Goal: Task Accomplishment & Management: Manage account settings

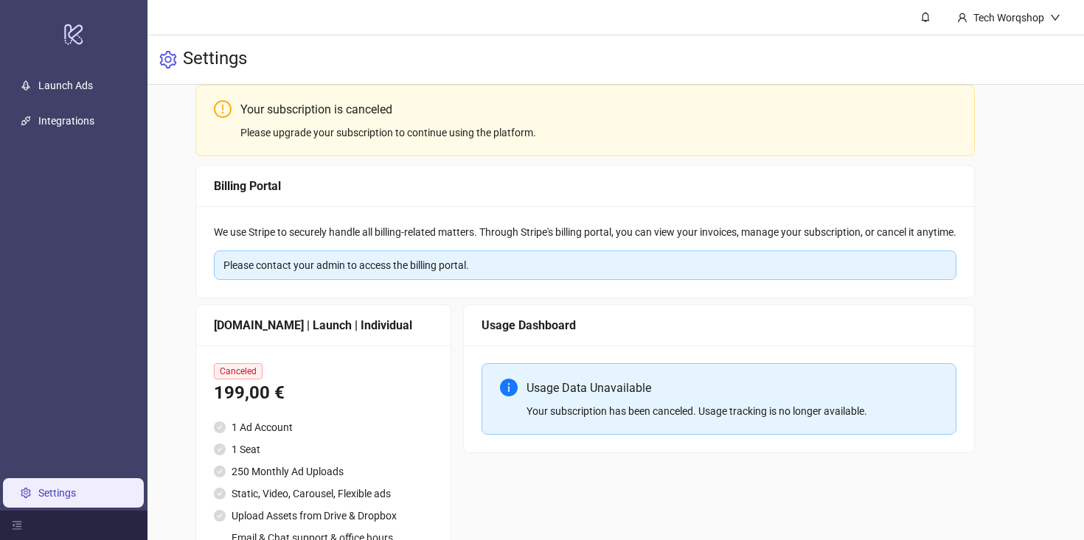
scroll to position [160, 0]
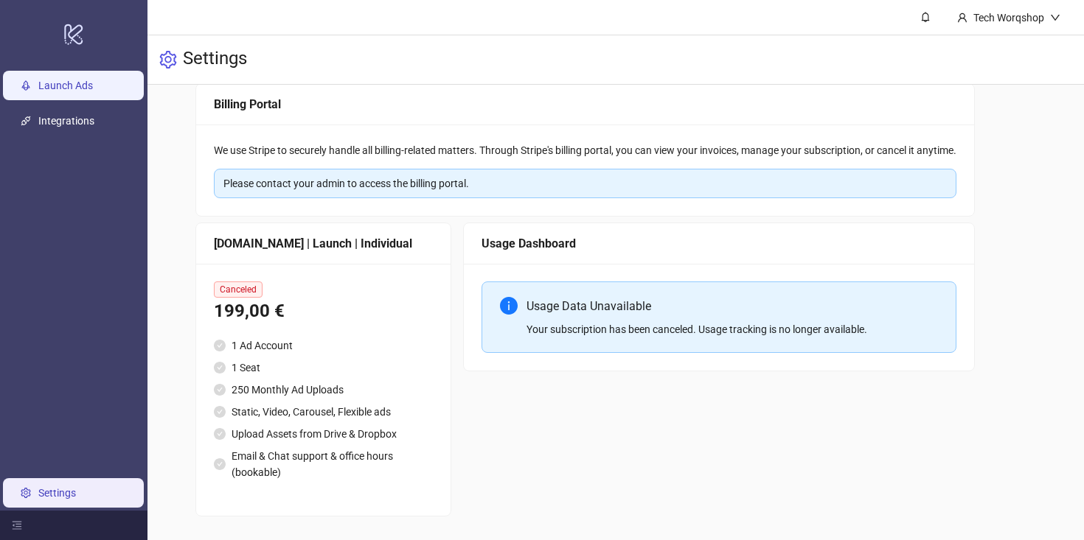
click at [57, 82] on link "Launch Ads" at bounding box center [65, 86] width 55 height 12
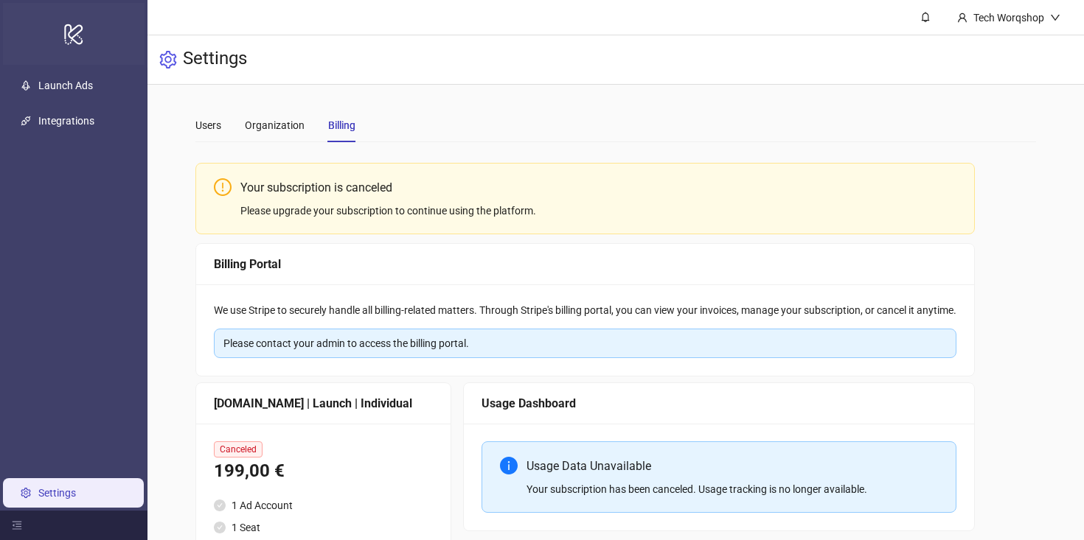
click at [73, 19] on icon "logo/logo-mobile" at bounding box center [73, 33] width 21 height 35
click at [262, 122] on div "Organization" at bounding box center [275, 125] width 60 height 16
click at [964, 21] on icon "user" at bounding box center [962, 17] width 9 height 9
click at [925, 18] on icon "bell" at bounding box center [925, 17] width 10 height 10
click at [543, 114] on div "Users Organization Billing" at bounding box center [615, 125] width 840 height 34
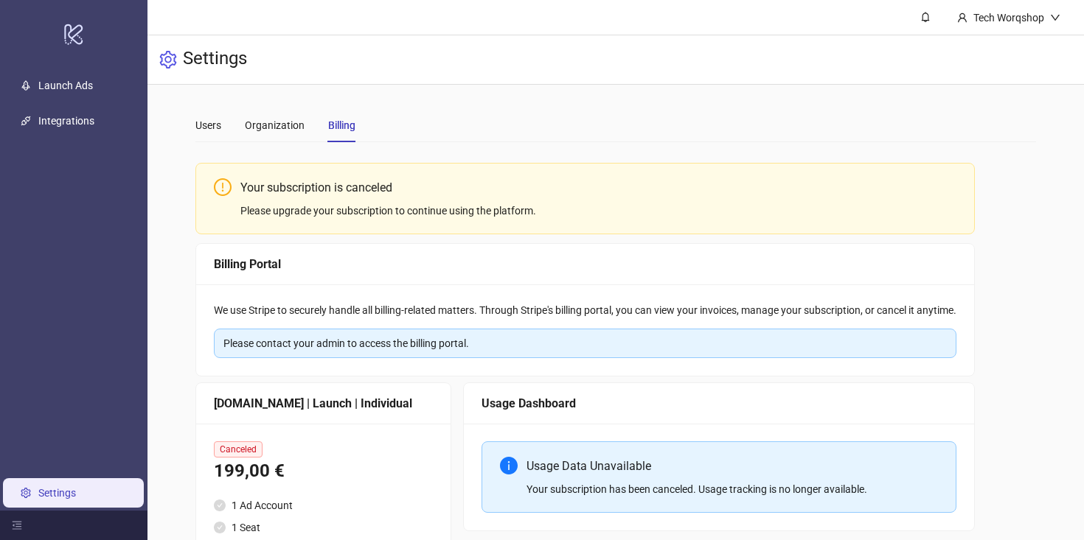
click at [184, 66] on h3 "Settings" at bounding box center [215, 59] width 64 height 25
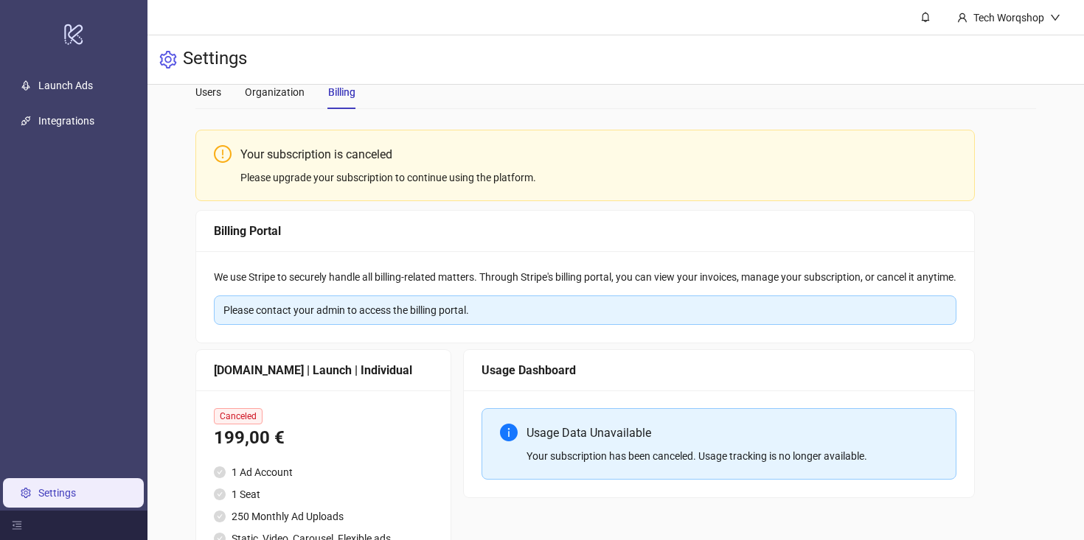
scroll to position [160, 0]
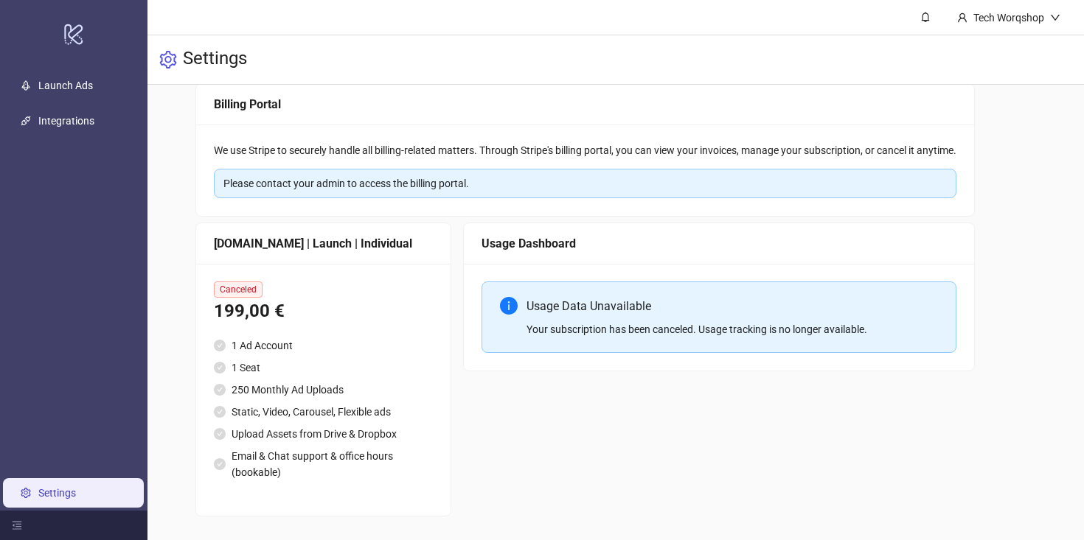
click at [512, 408] on div "Usage Dashboard Usage Data Unavailable Your subscription has been canceled. Usa…" at bounding box center [719, 370] width 512 height 294
click at [268, 309] on div "199,00 €" at bounding box center [323, 312] width 219 height 28
click at [231, 285] on span "Canceled" at bounding box center [238, 290] width 49 height 16
click at [284, 304] on div "199,00 €" at bounding box center [323, 312] width 219 height 28
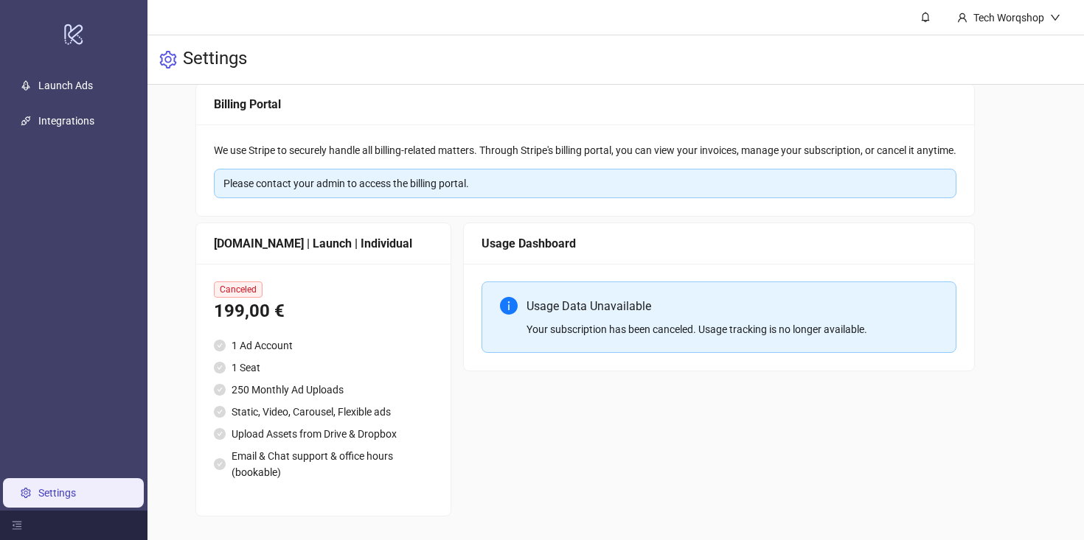
click at [252, 304] on div "199,00 €" at bounding box center [323, 312] width 219 height 28
click at [275, 241] on div "[DOMAIN_NAME] | Launch | Individual" at bounding box center [323, 243] width 219 height 18
click at [330, 284] on div "Canceled" at bounding box center [323, 290] width 219 height 16
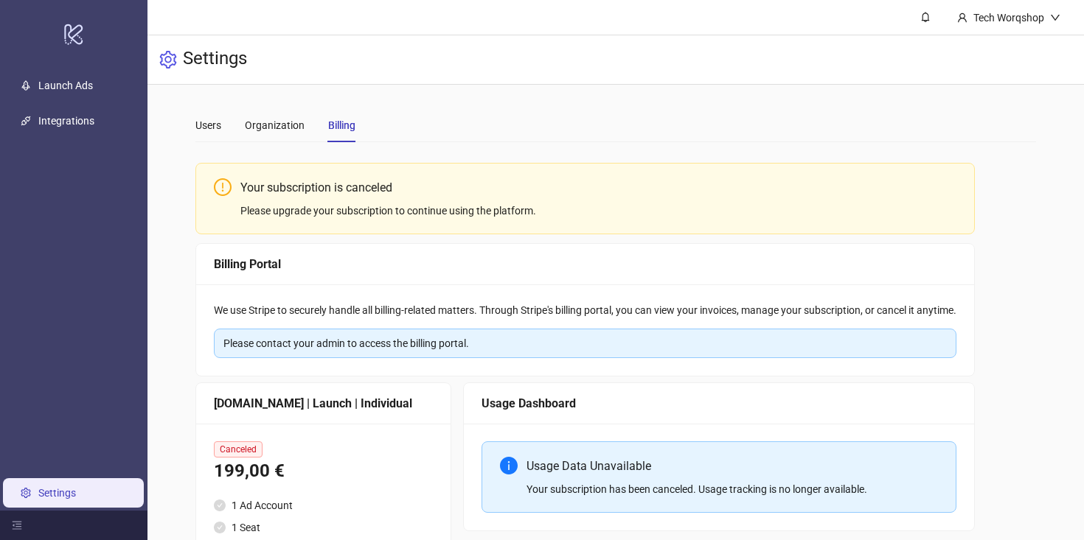
scroll to position [160, 0]
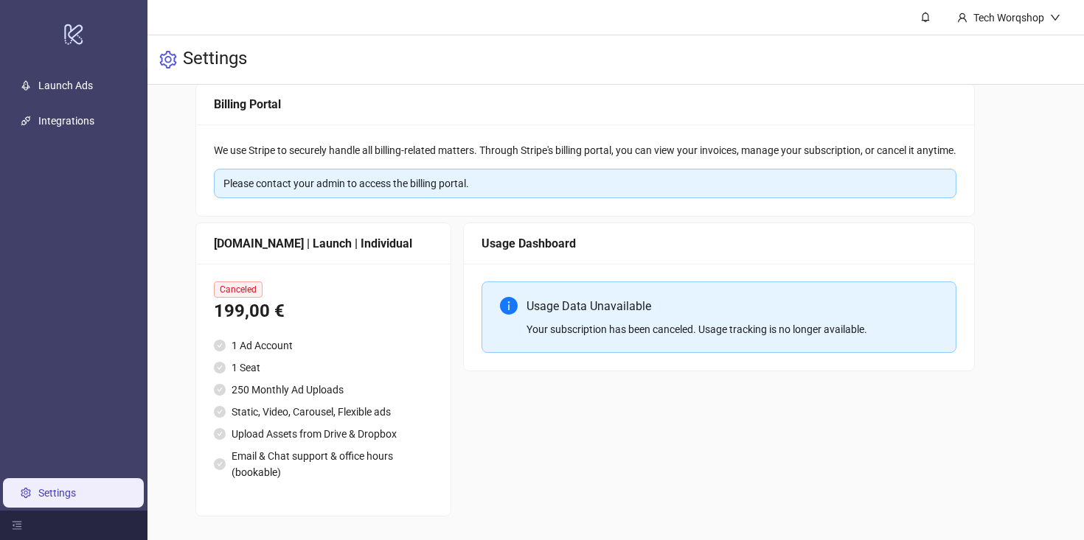
click at [443, 412] on div "Canceled 199,00 € 1 Ad Account 1 Seat 250 Monthly Ad Uploads Static, Video, Car…" at bounding box center [323, 390] width 254 height 252
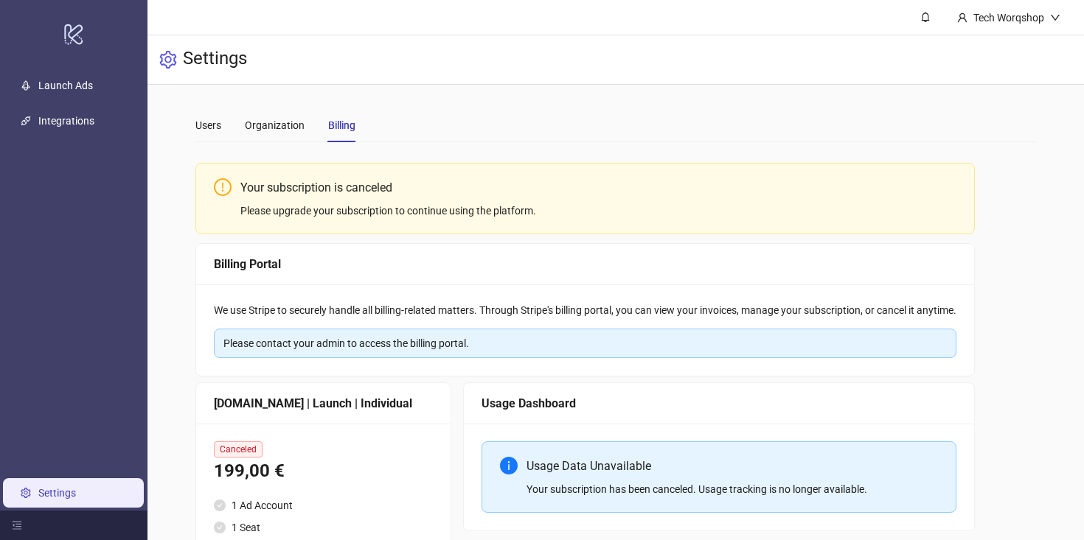
scroll to position [160, 0]
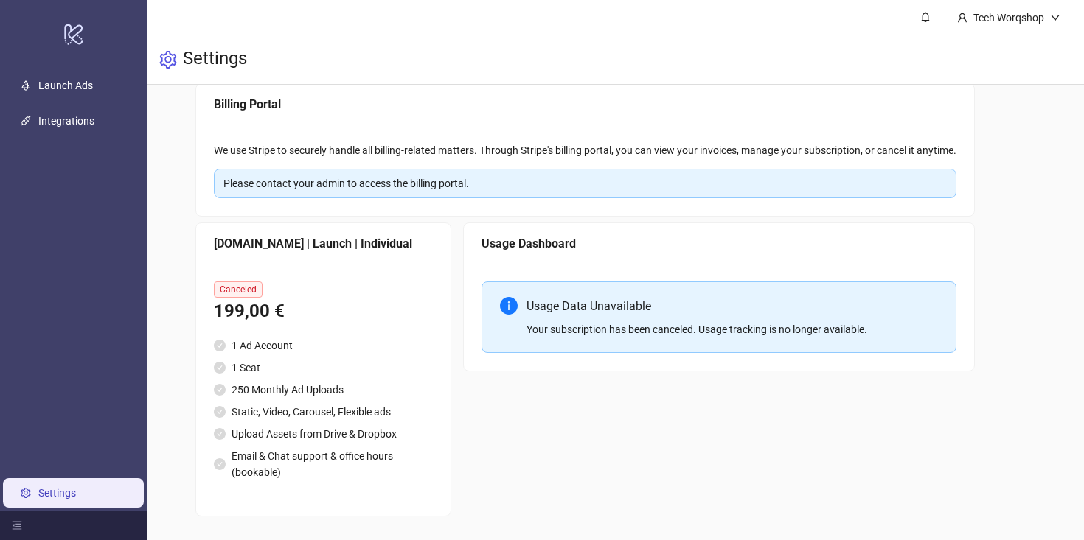
click at [296, 239] on div "[DOMAIN_NAME] | Launch | Individual" at bounding box center [323, 243] width 219 height 18
click at [264, 247] on div "[DOMAIN_NAME] | Launch | Individual" at bounding box center [323, 243] width 219 height 18
click at [252, 288] on span "Canceled" at bounding box center [238, 290] width 49 height 16
click at [252, 319] on div "199,00 €" at bounding box center [323, 312] width 219 height 28
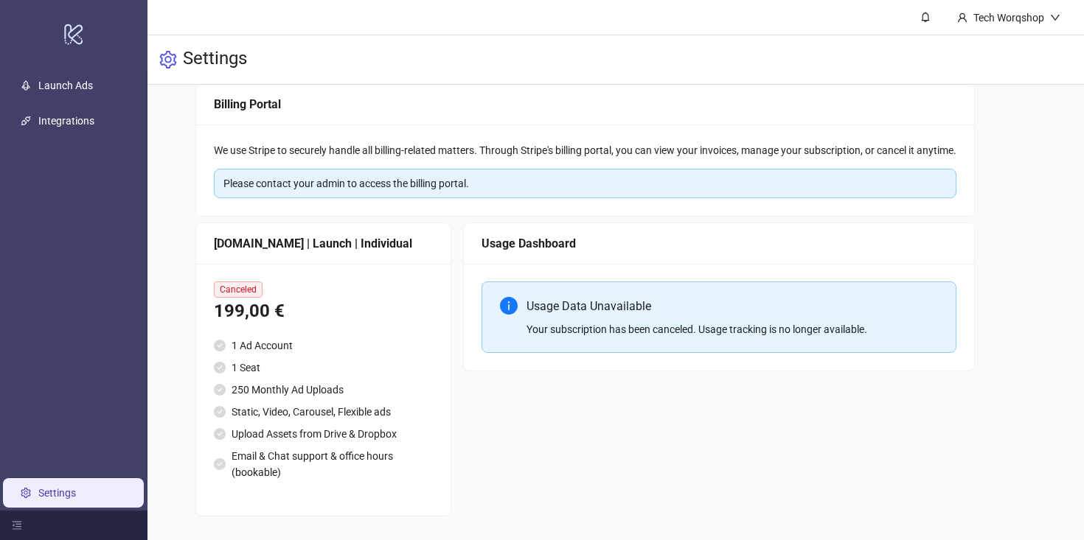
click at [76, 487] on link "Settings" at bounding box center [57, 493] width 38 height 12
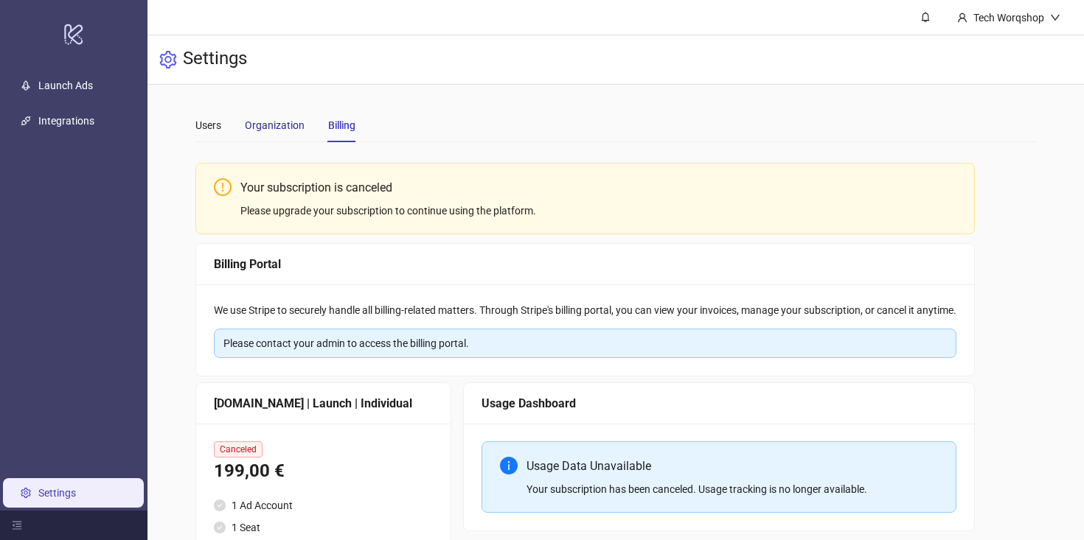
click at [276, 120] on div "Organization" at bounding box center [275, 125] width 60 height 16
click at [210, 118] on div "Users" at bounding box center [208, 125] width 26 height 16
click at [74, 88] on link "Launch Ads" at bounding box center [65, 86] width 55 height 12
click at [74, 121] on link "Integrations" at bounding box center [66, 121] width 56 height 12
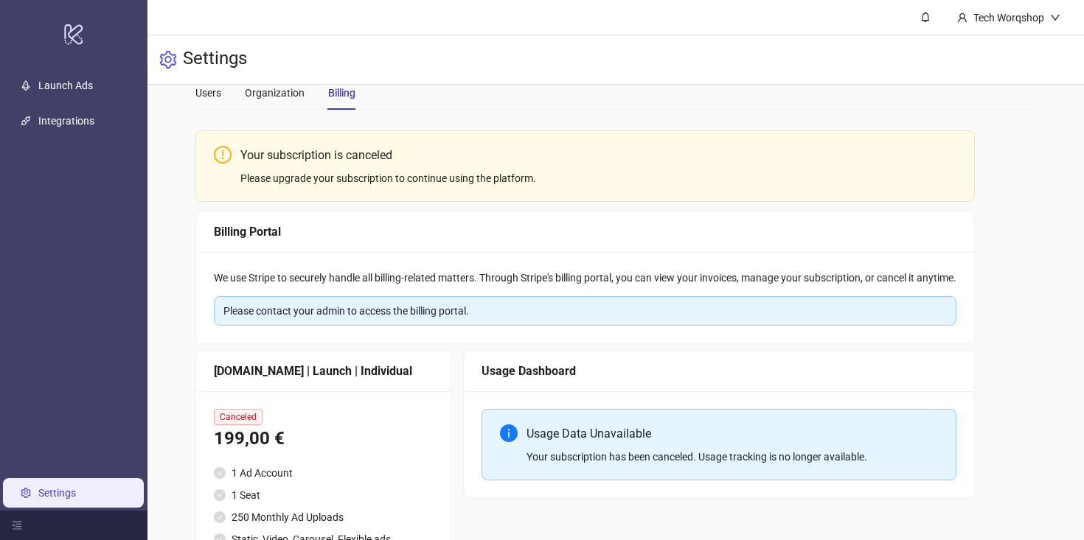
scroll to position [160, 0]
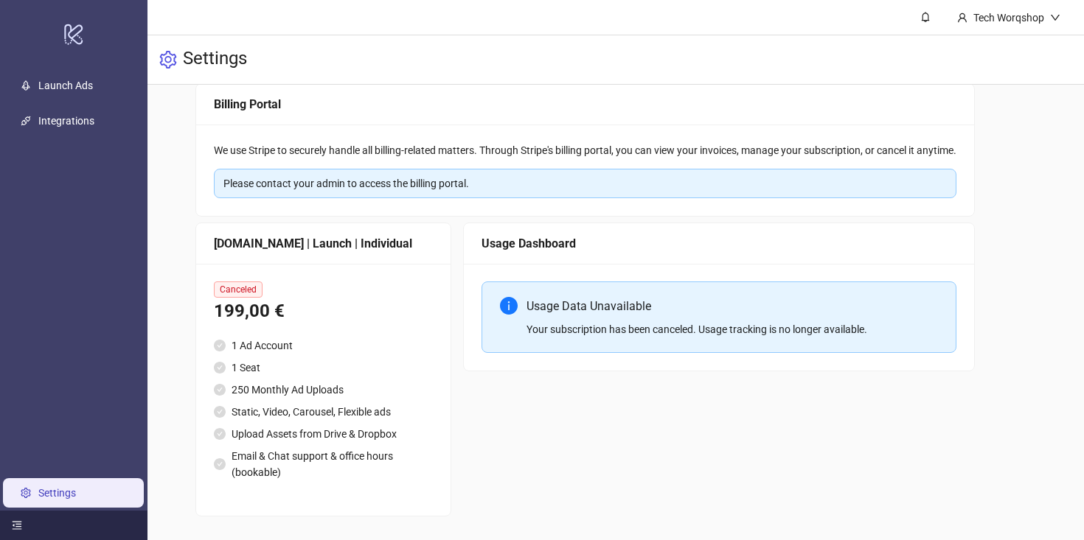
click at [19, 520] on icon "menu-fold" at bounding box center [17, 525] width 10 height 10
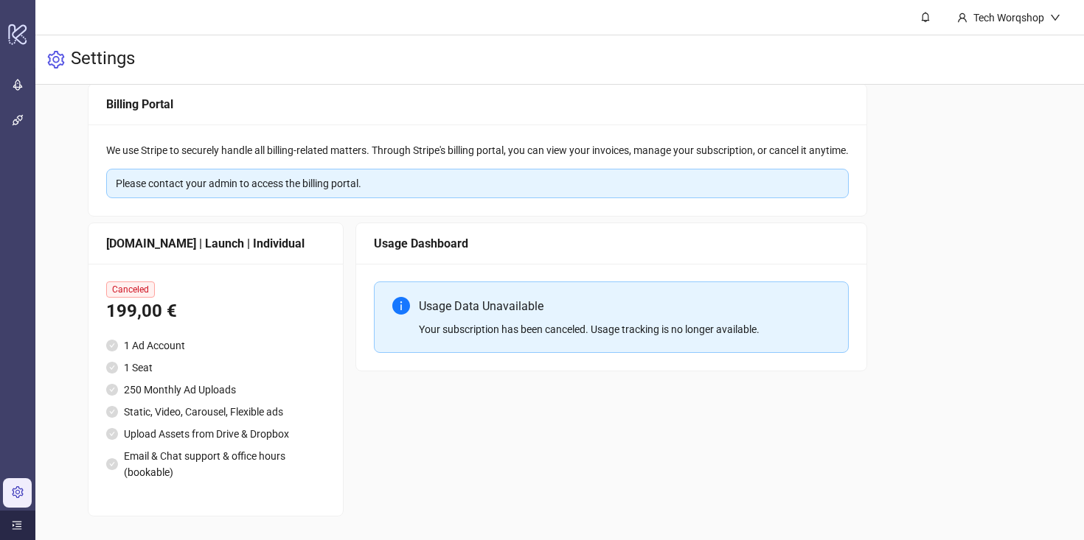
click at [467, 407] on div "Usage Dashboard Usage Data Unavailable Your subscription has been canceled. Usa…" at bounding box center [611, 370] width 512 height 294
click at [1037, 108] on main "Users Organization Billing Your subscription is canceled Please upgrade your su…" at bounding box center [560, 233] width 968 height 616
